Goal: Task Accomplishment & Management: Manage account settings

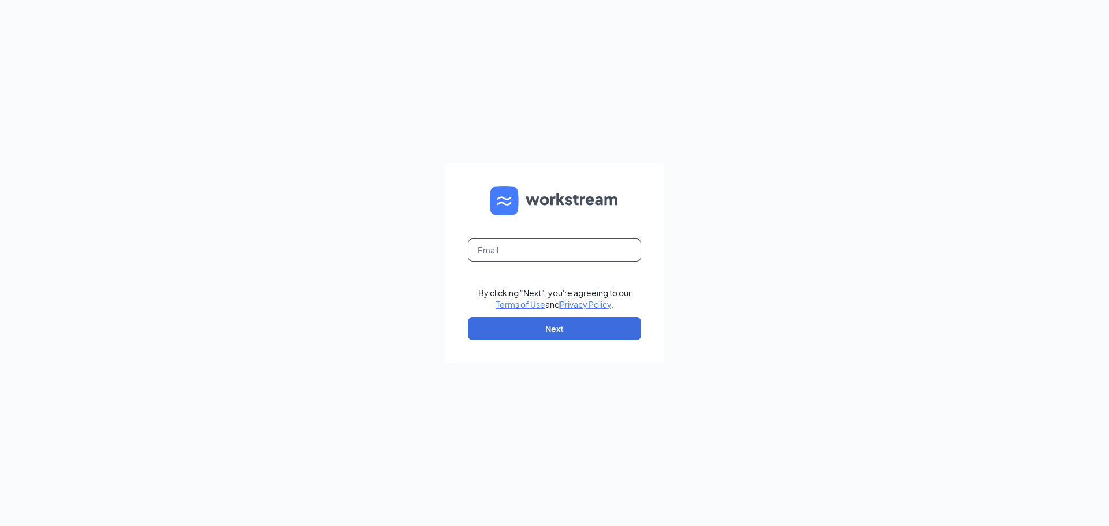
click at [503, 247] on input "text" at bounding box center [554, 250] width 173 height 23
type input "[EMAIL_ADDRESS][DOMAIN_NAME]"
click at [589, 330] on button "Next" at bounding box center [554, 328] width 173 height 23
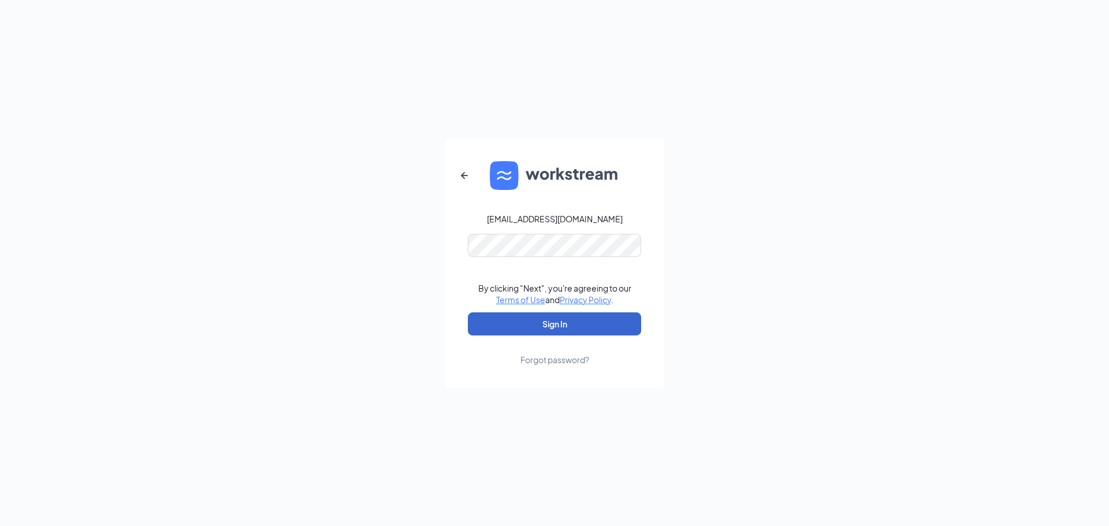
click at [599, 322] on button "Sign In" at bounding box center [554, 324] width 173 height 23
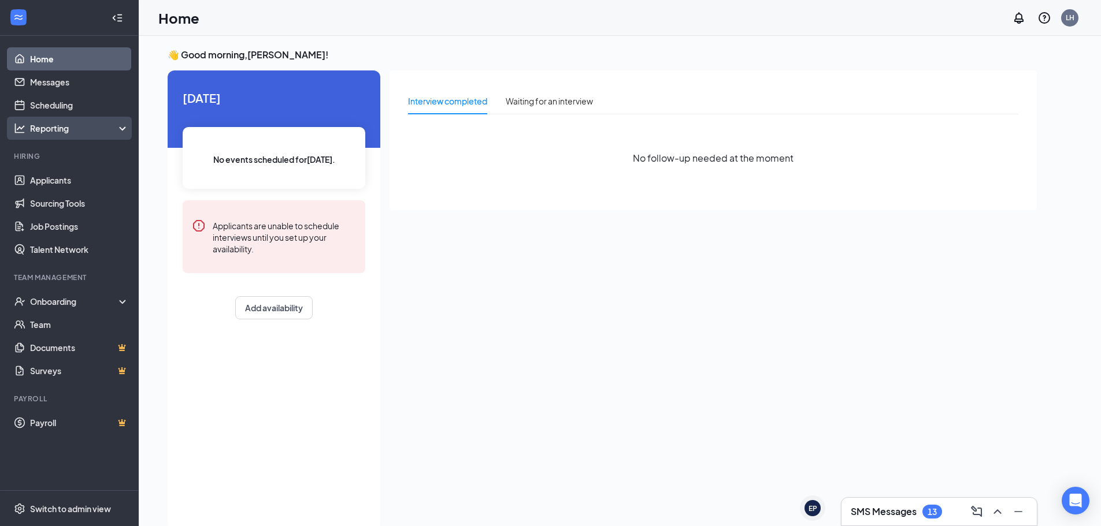
scroll to position [24, 0]
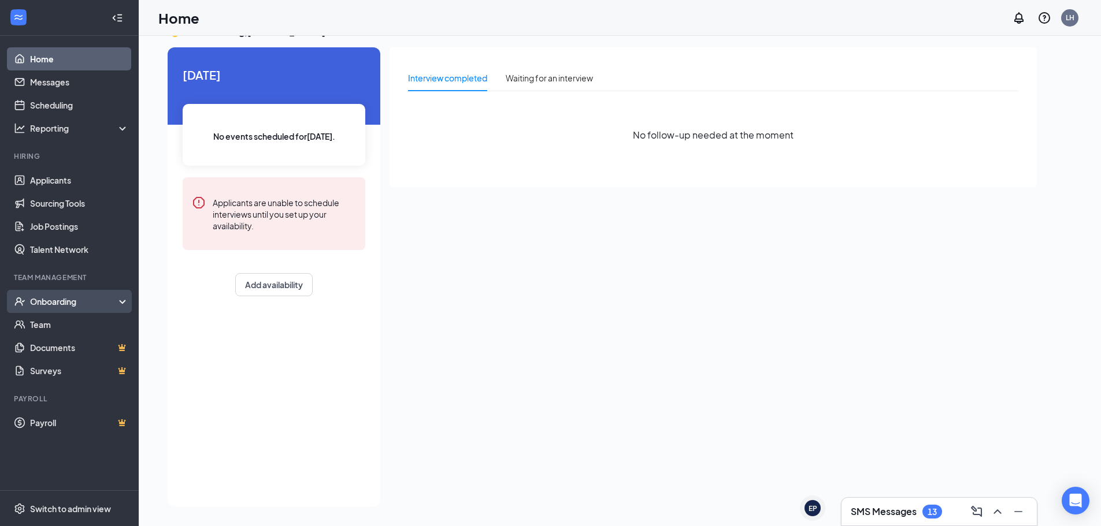
click at [43, 299] on div "Onboarding" at bounding box center [74, 302] width 89 height 12
click at [58, 373] on link "Onboarding Documents" at bounding box center [79, 370] width 99 height 23
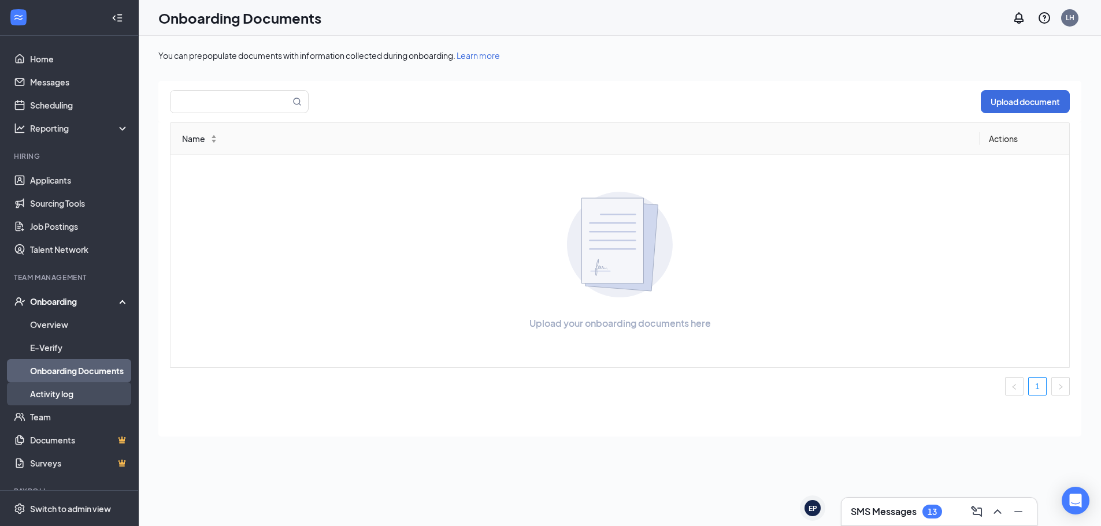
click at [54, 397] on link "Activity log" at bounding box center [79, 393] width 99 height 23
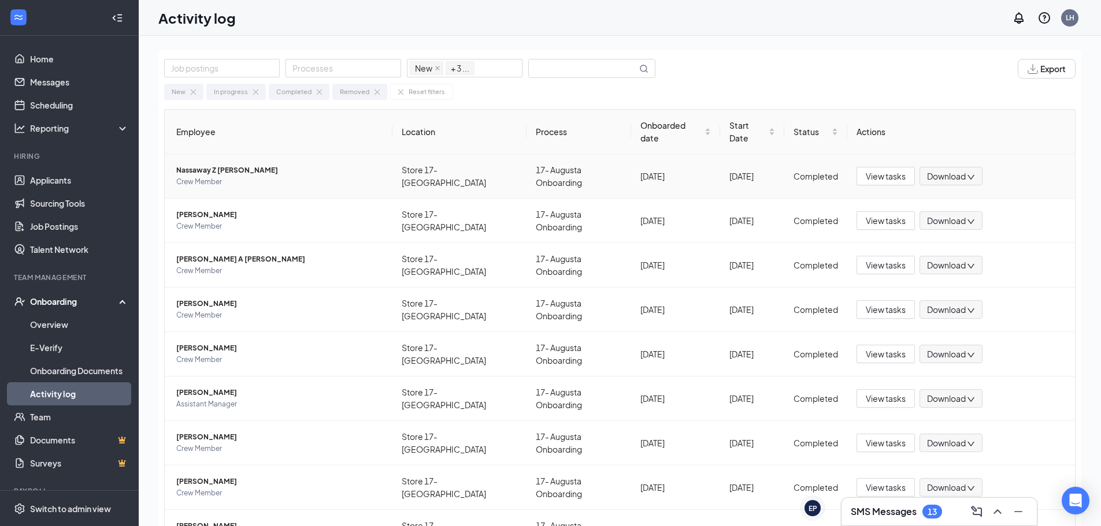
click at [195, 165] on span "Nassaway Z [PERSON_NAME]" at bounding box center [279, 171] width 207 height 12
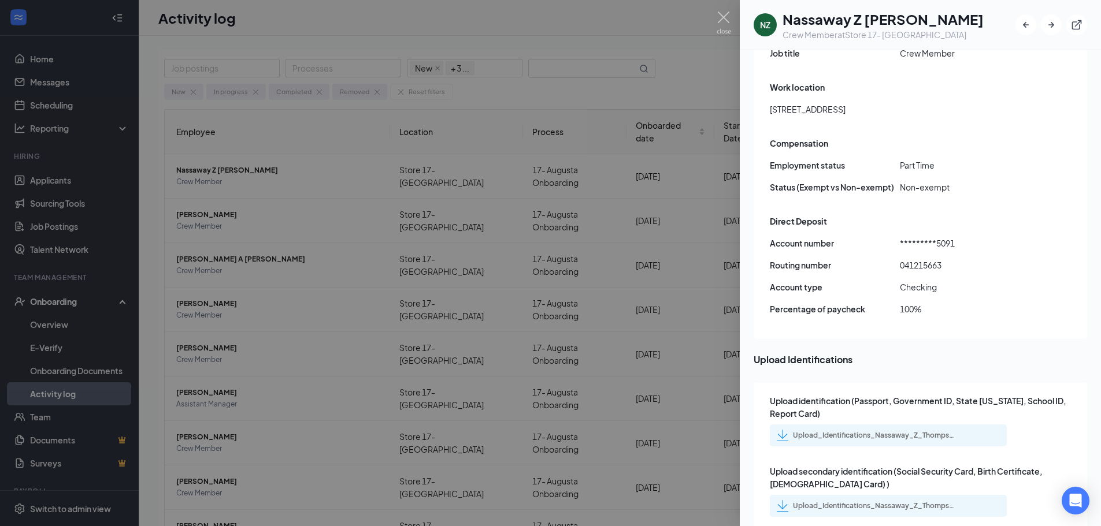
scroll to position [674, 0]
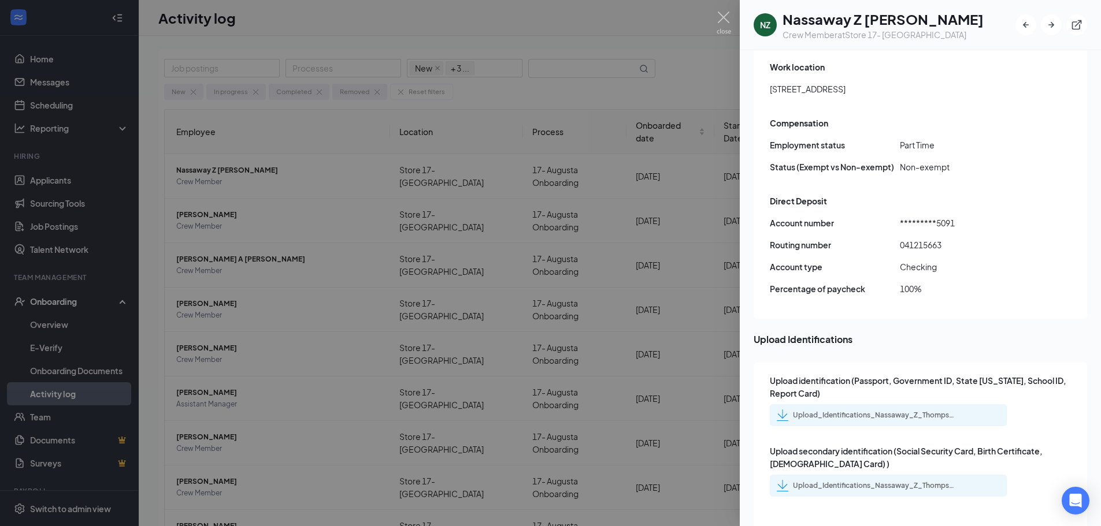
click at [872, 411] on div "Upload_Identifications_Nassaway_Z_Thompson_uploadedfile_20250912.pdf.pdf" at bounding box center [874, 415] width 162 height 9
click at [859, 481] on div "Upload_Identifications_Nassaway_Z_Thompson_uploadedfile_20250912.pdf.pdf" at bounding box center [874, 485] width 162 height 9
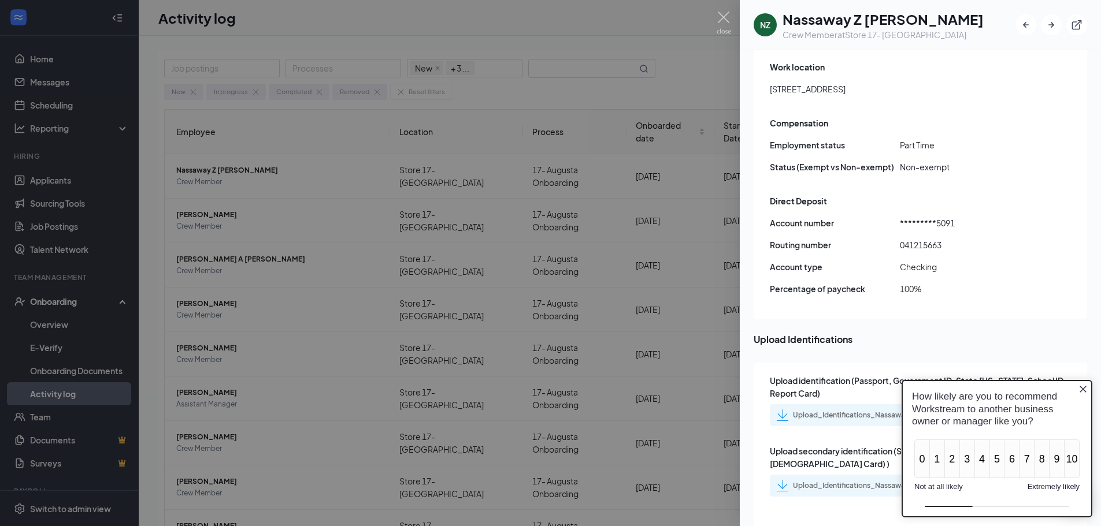
scroll to position [0, 0]
click at [867, 411] on div "Upload_Identifications_Nassaway_Z_Thompson_uploadedfile_20250912.pdf.pdf" at bounding box center [874, 415] width 162 height 9
click at [816, 480] on div "Upload_Identifications_Nassaway_Z_Thompson_uploadedfile_20250912.pdf.pdf" at bounding box center [865, 486] width 178 height 12
click at [863, 411] on div "Upload_Identifications_Nassaway_Z_Thompson_uploadedfile_20250912.pdf.pdf" at bounding box center [874, 415] width 162 height 9
